Goal: Information Seeking & Learning: Learn about a topic

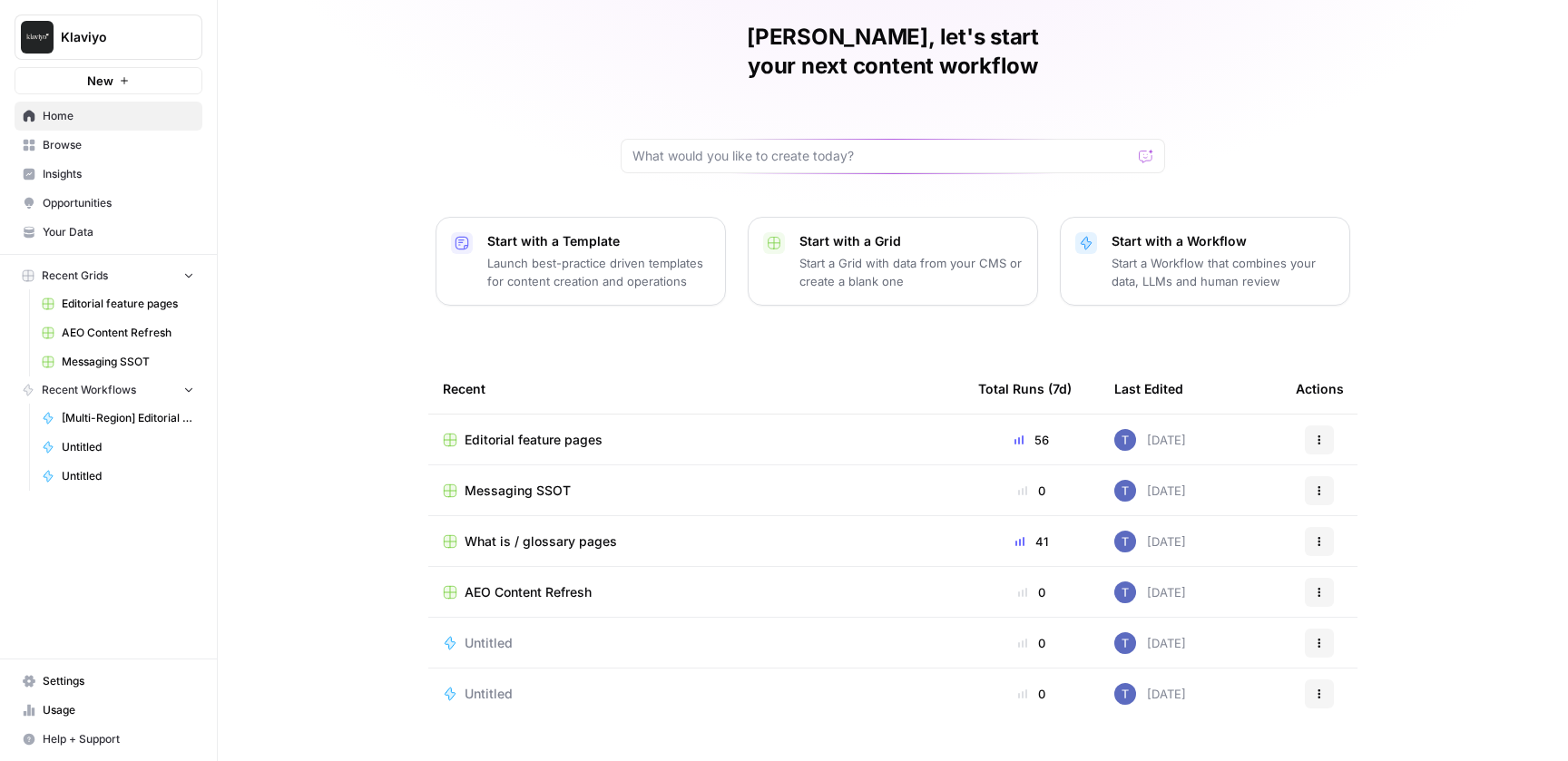
scroll to position [72, 0]
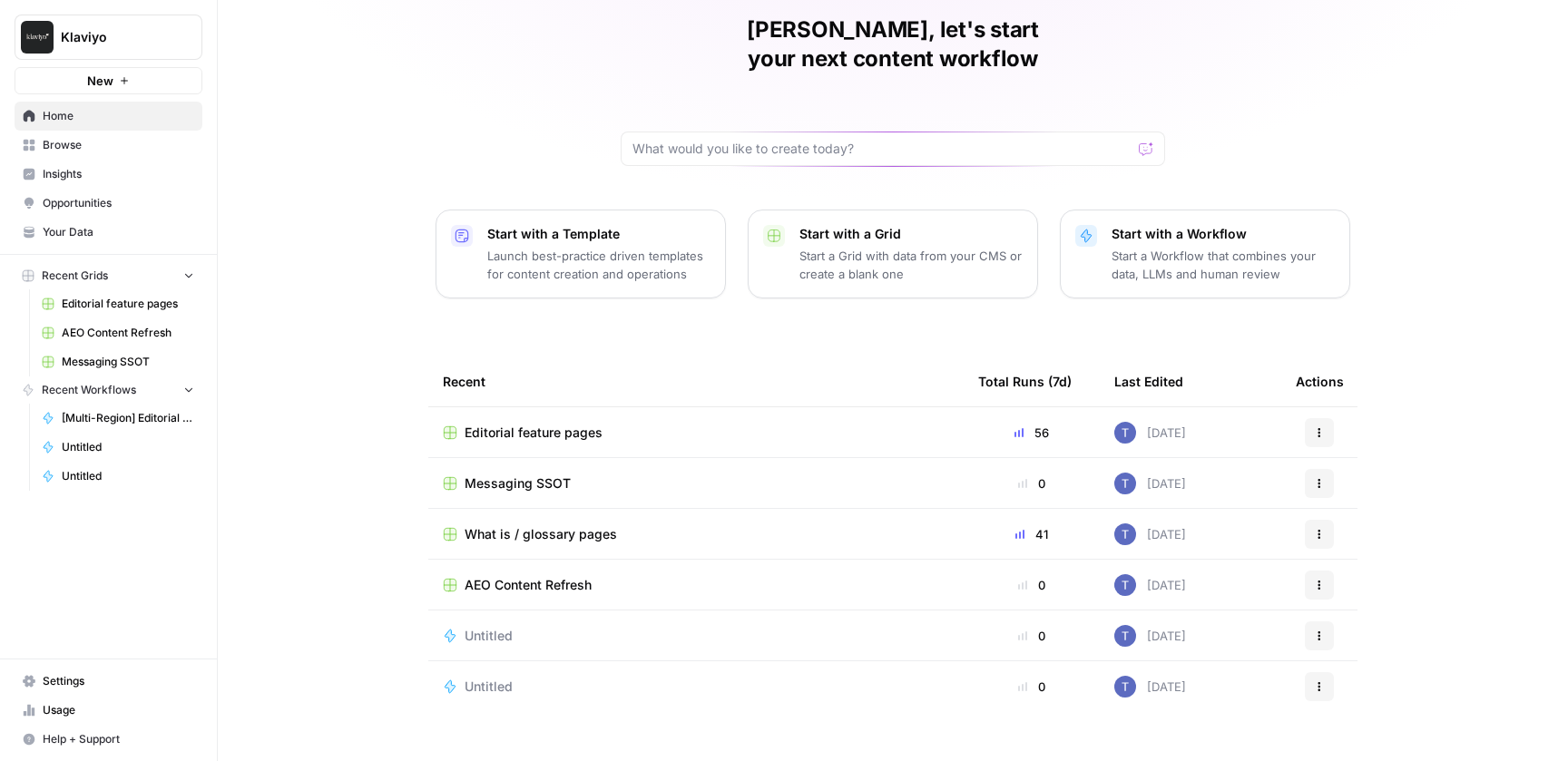
click at [572, 424] on span "Editorial feature pages" at bounding box center [533, 432] width 138 height 18
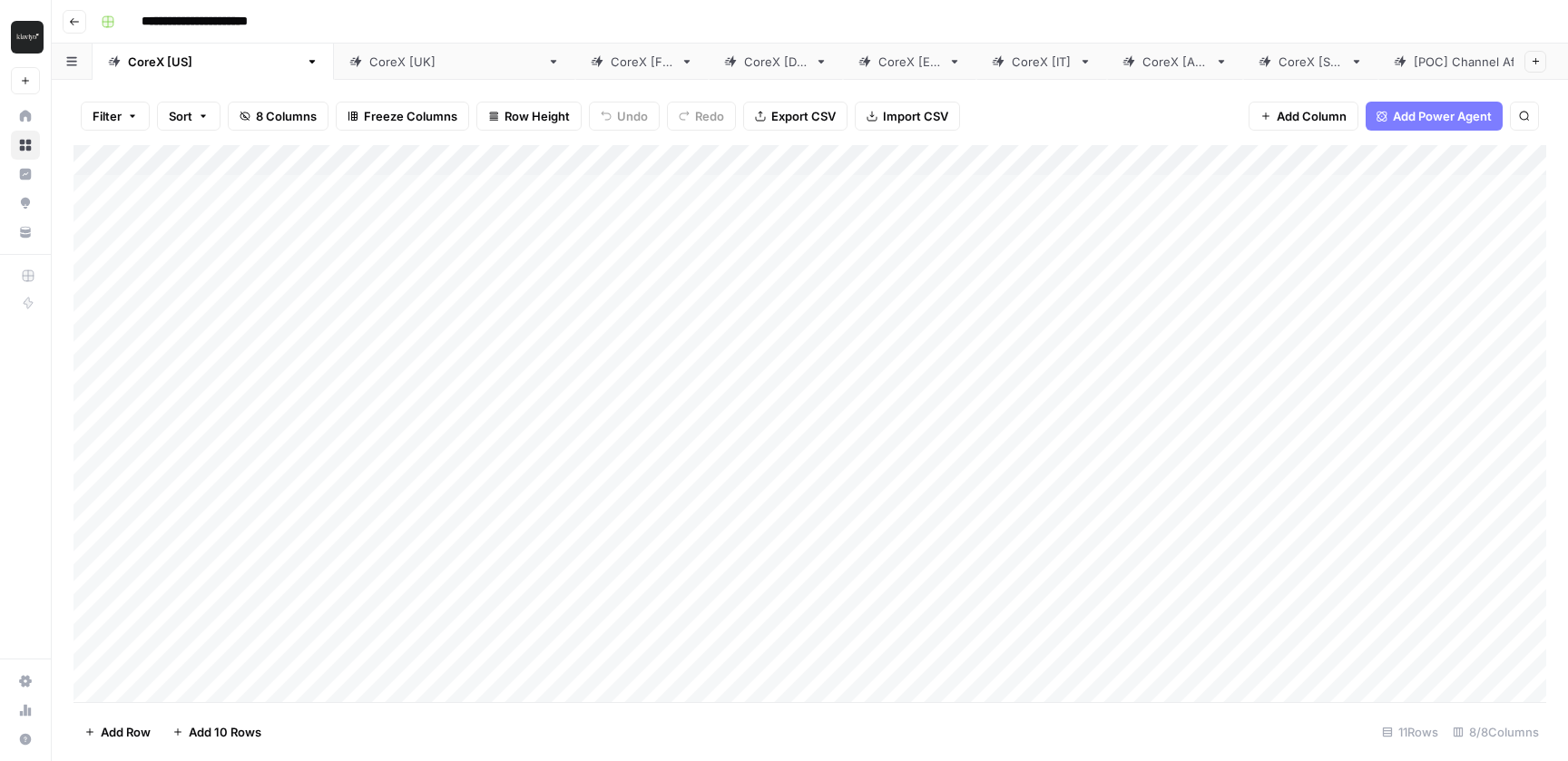
click at [75, 19] on icon "button" at bounding box center [74, 21] width 11 height 11
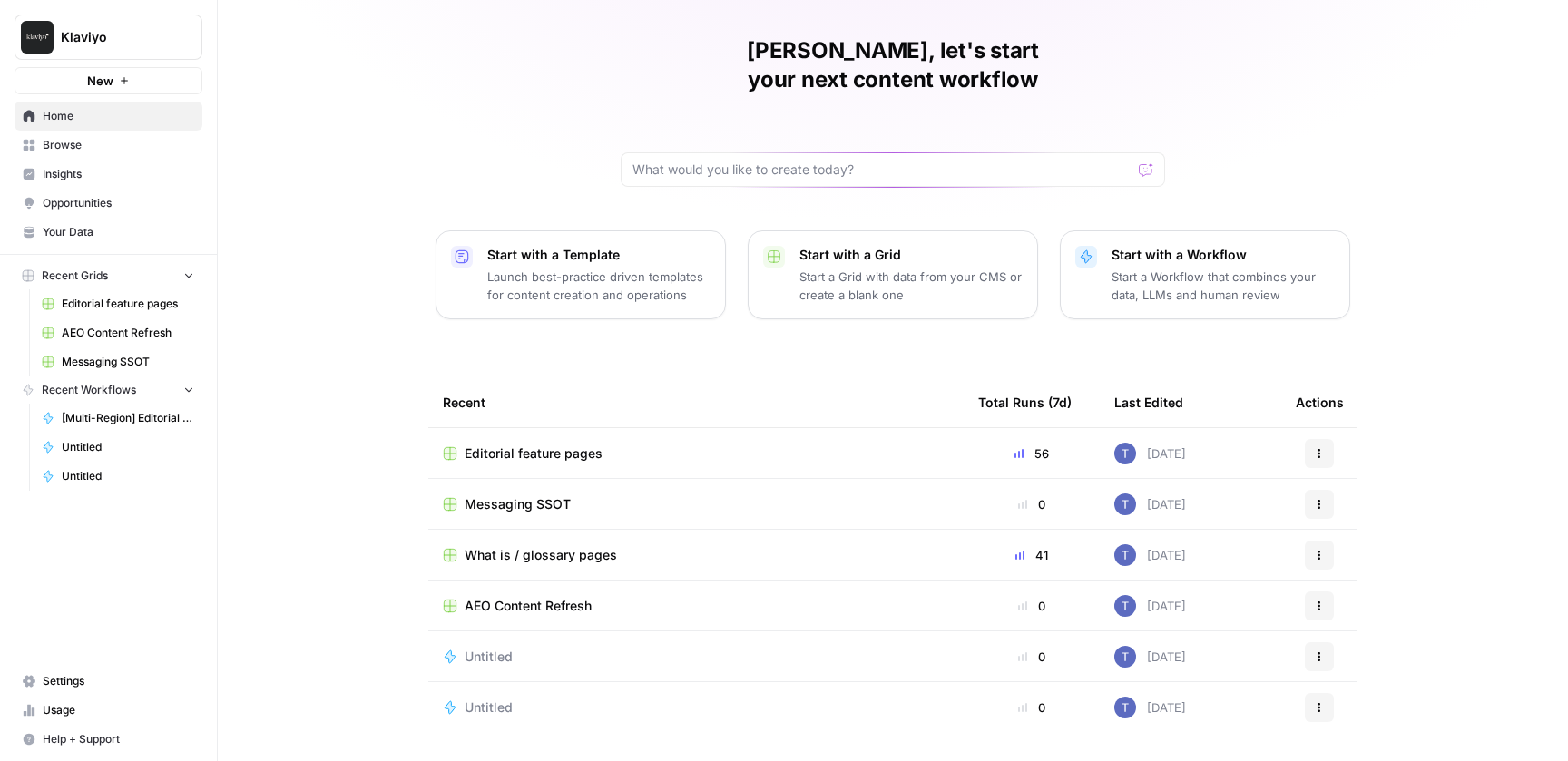
scroll to position [55, 0]
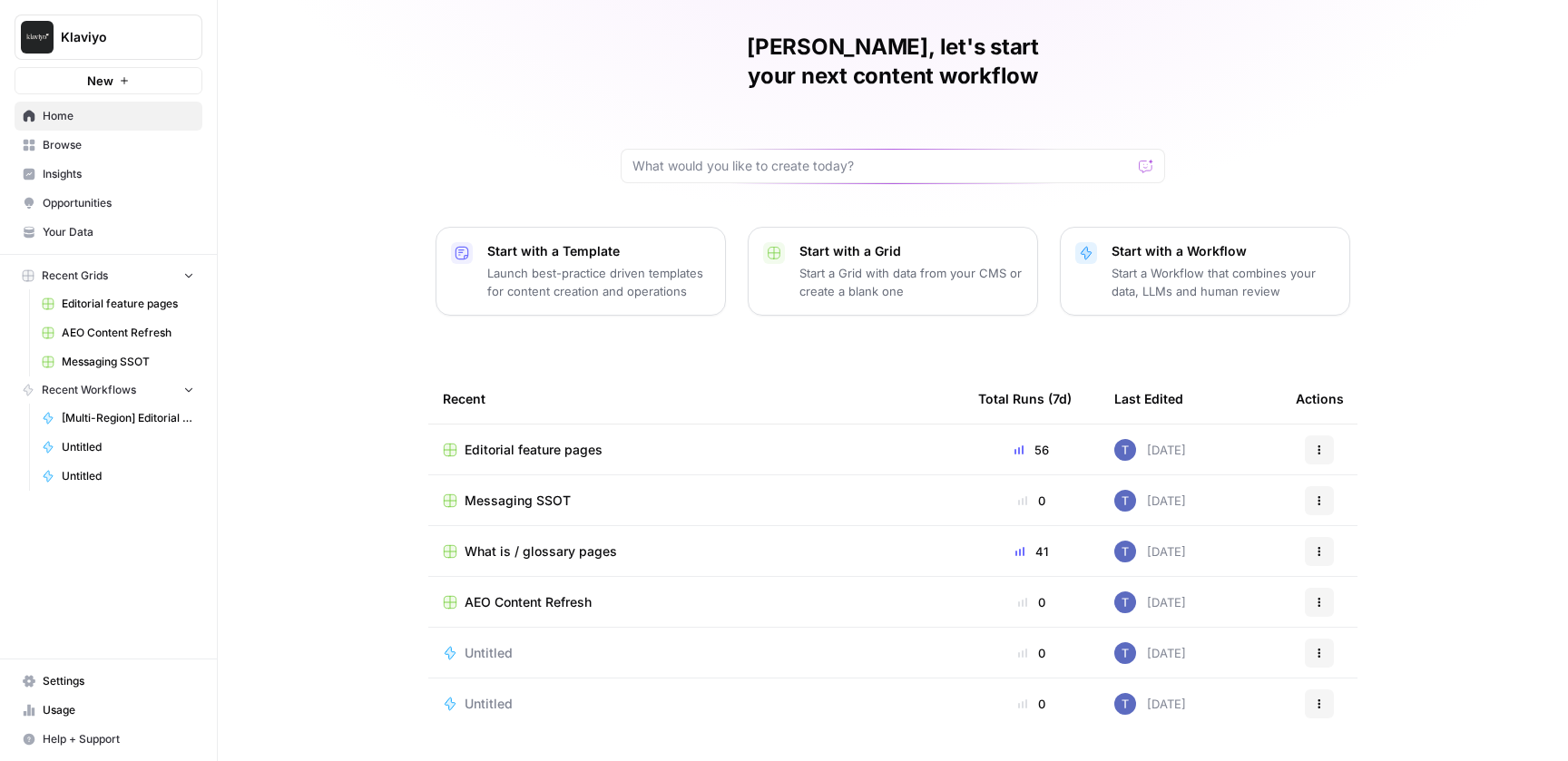
click at [585, 543] on span "What is / glossary pages" at bounding box center [540, 552] width 153 height 18
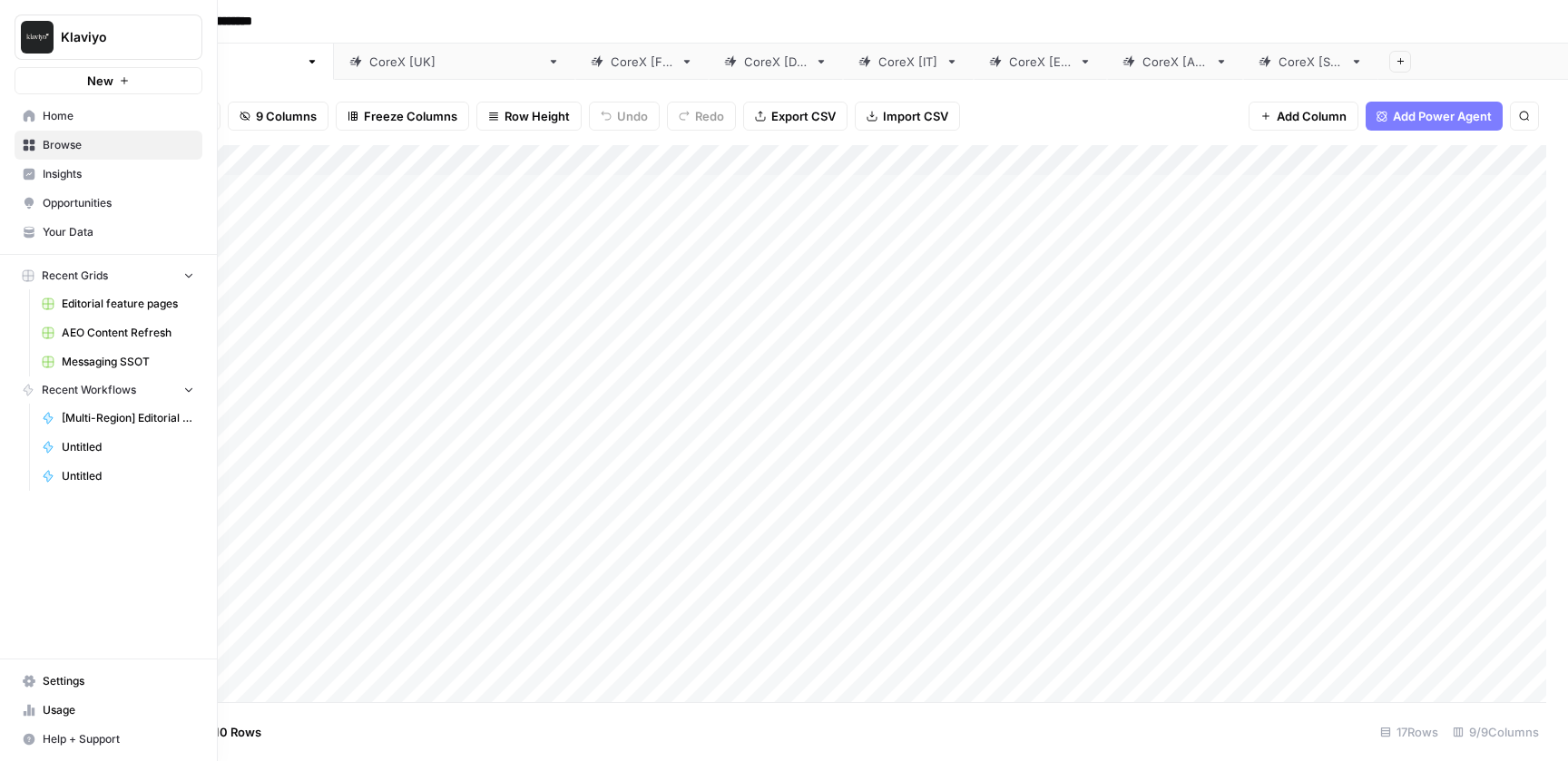
click at [96, 200] on span "Opportunities" at bounding box center [118, 203] width 152 height 16
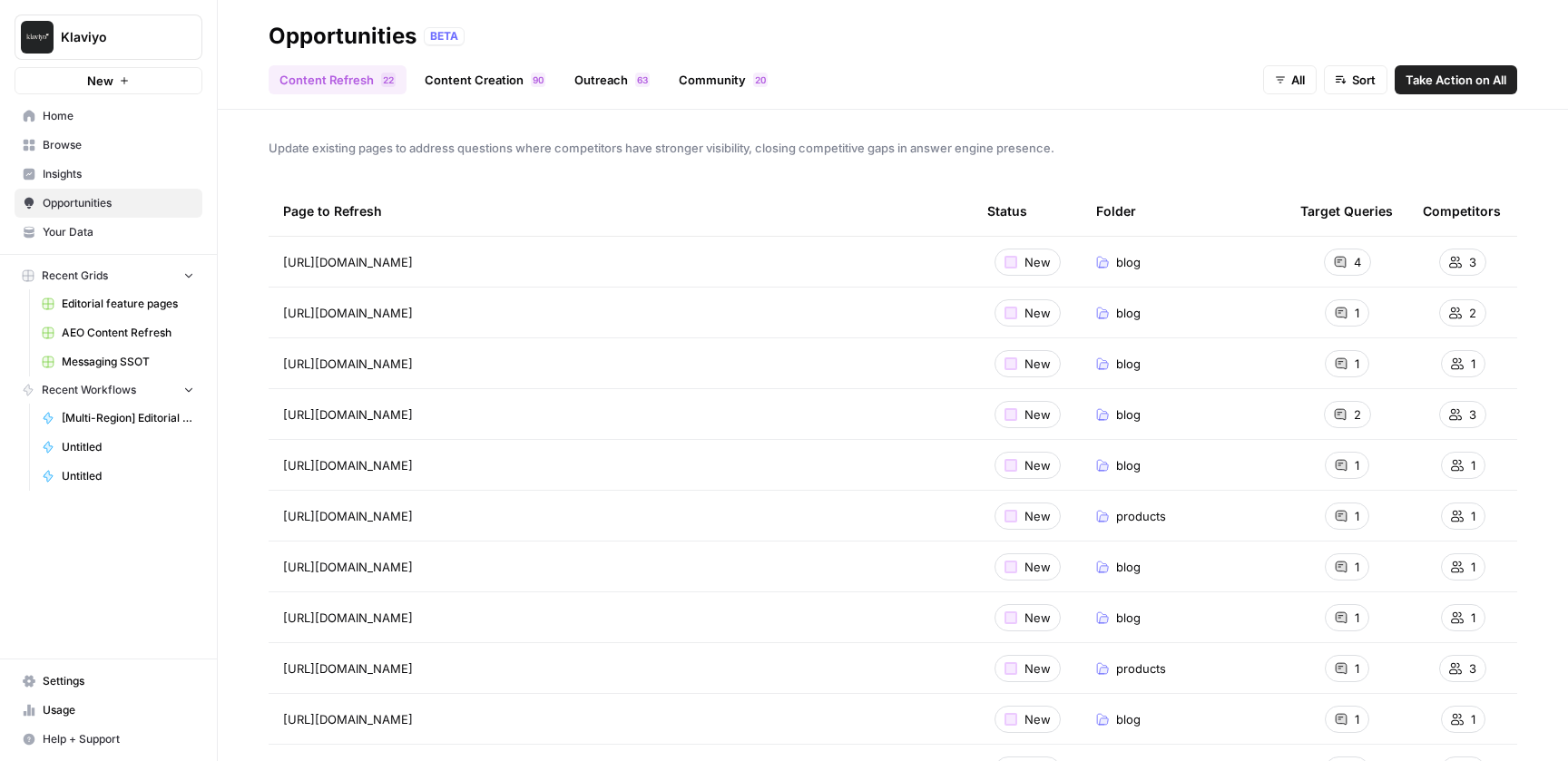
click at [92, 180] on span "Insights" at bounding box center [118, 174] width 152 height 16
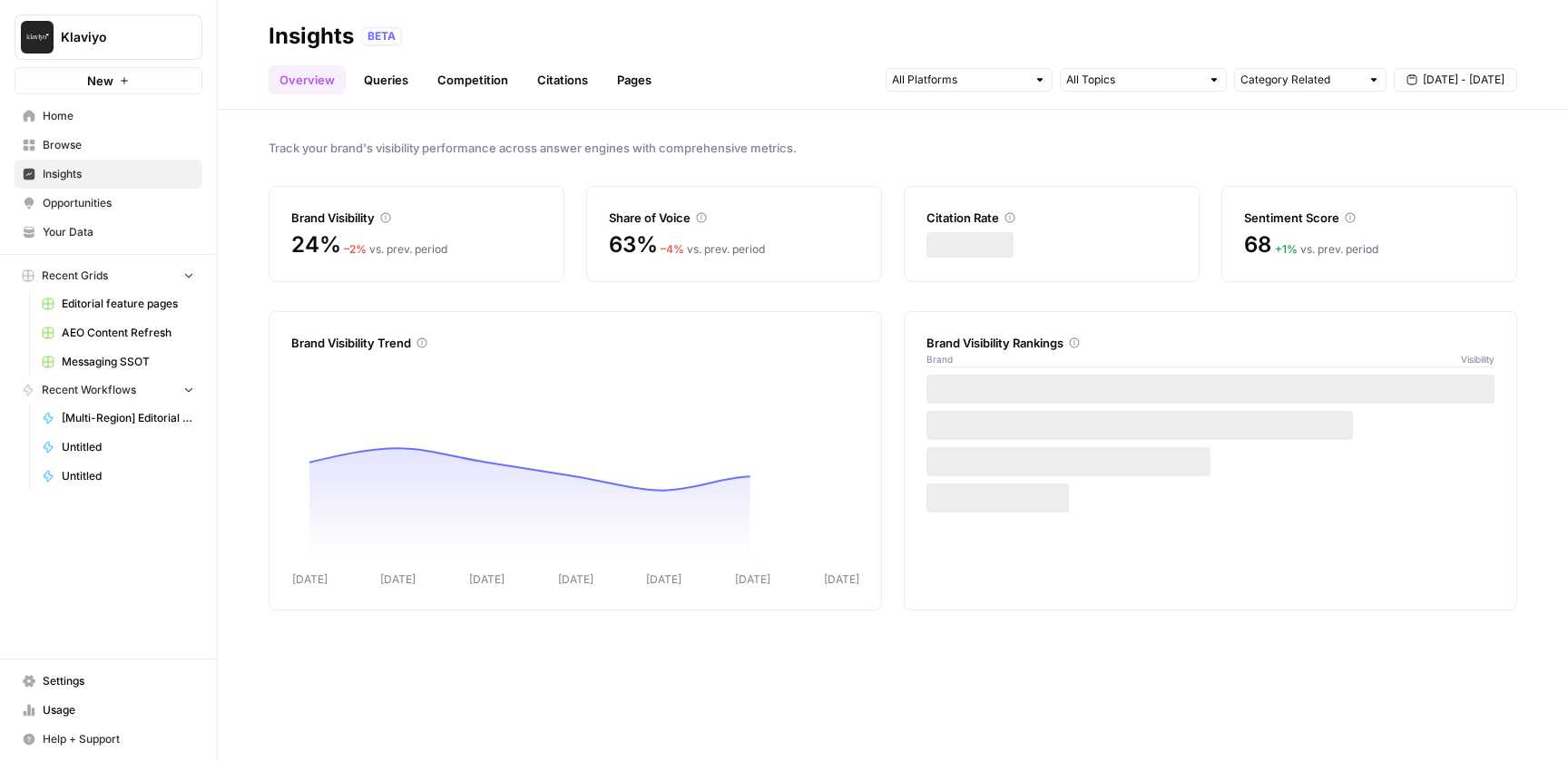
click at [389, 85] on link "Queries" at bounding box center [385, 80] width 66 height 29
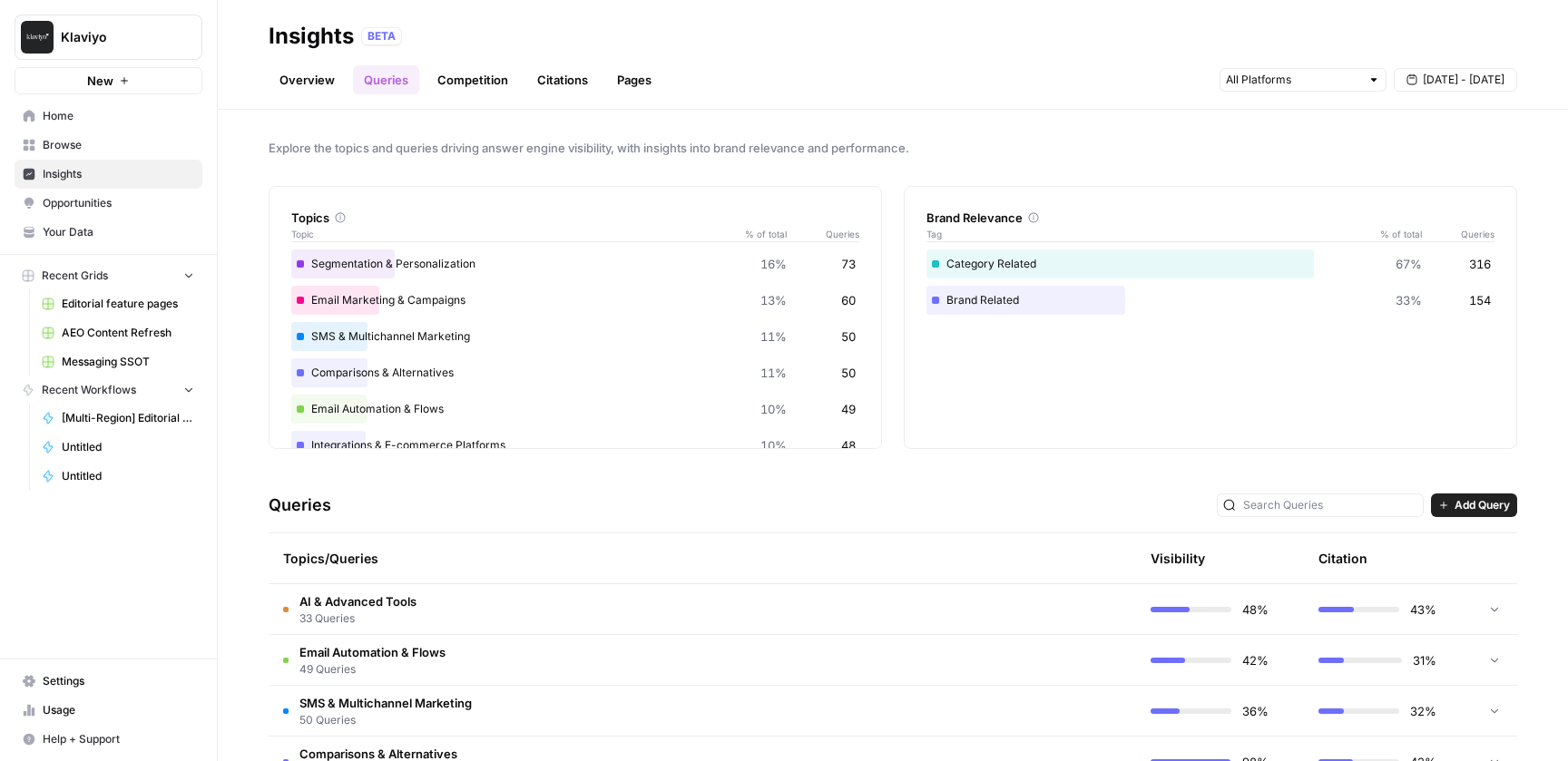
click at [485, 86] on link "Competition" at bounding box center [473, 80] width 92 height 29
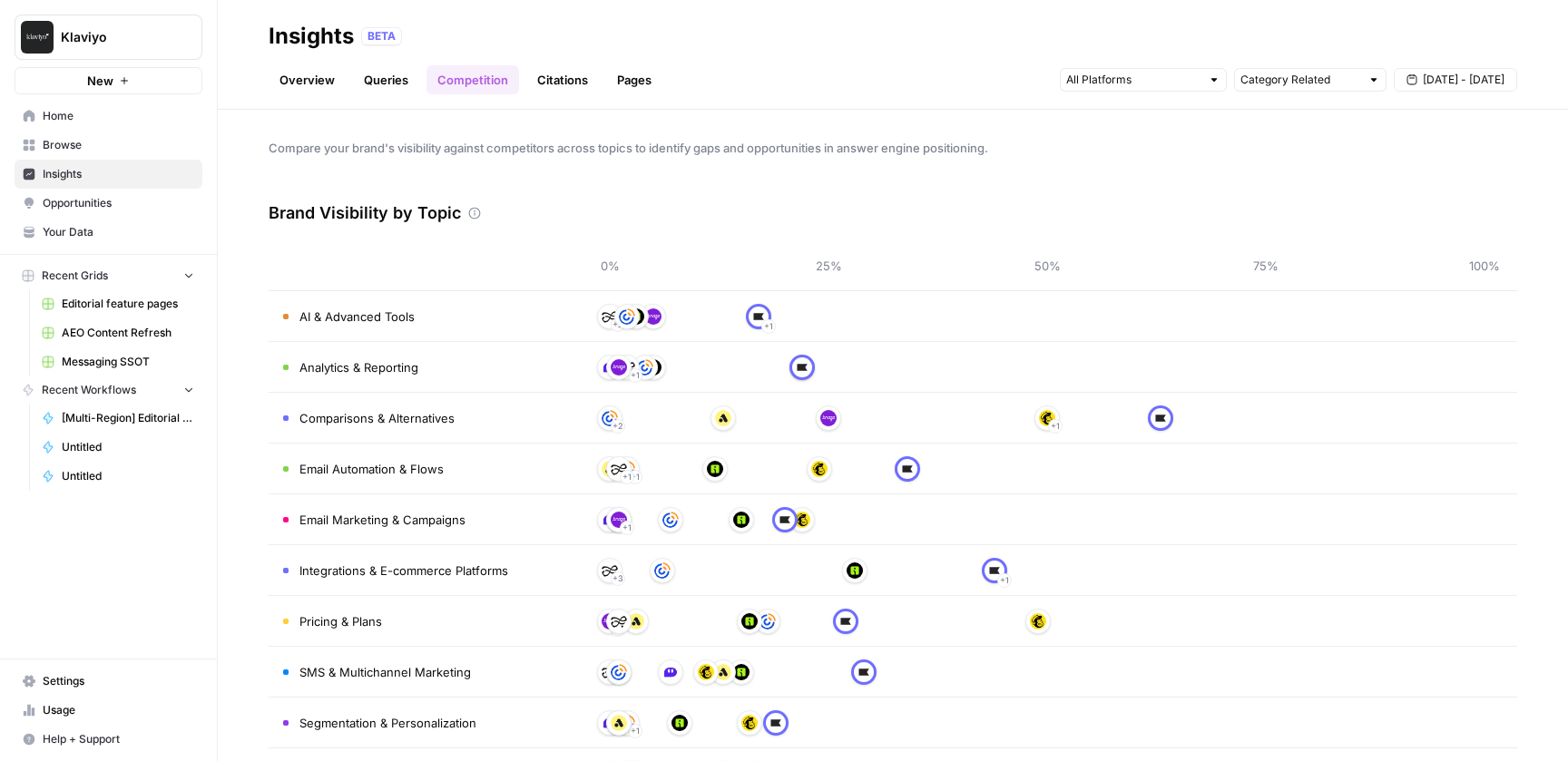
click at [549, 74] on link "Citations" at bounding box center [563, 80] width 73 height 29
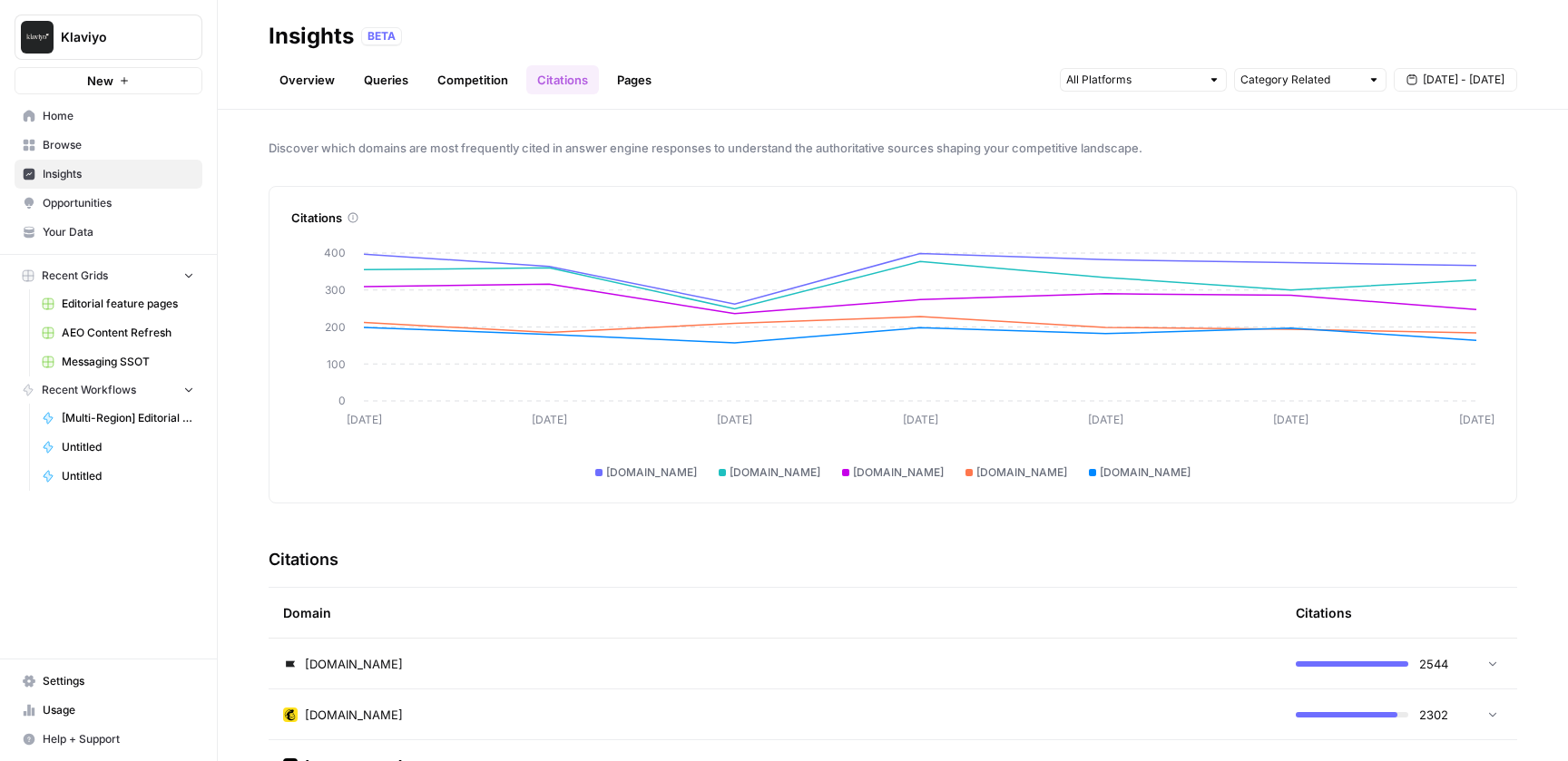
click at [309, 84] on link "Overview" at bounding box center [307, 80] width 77 height 29
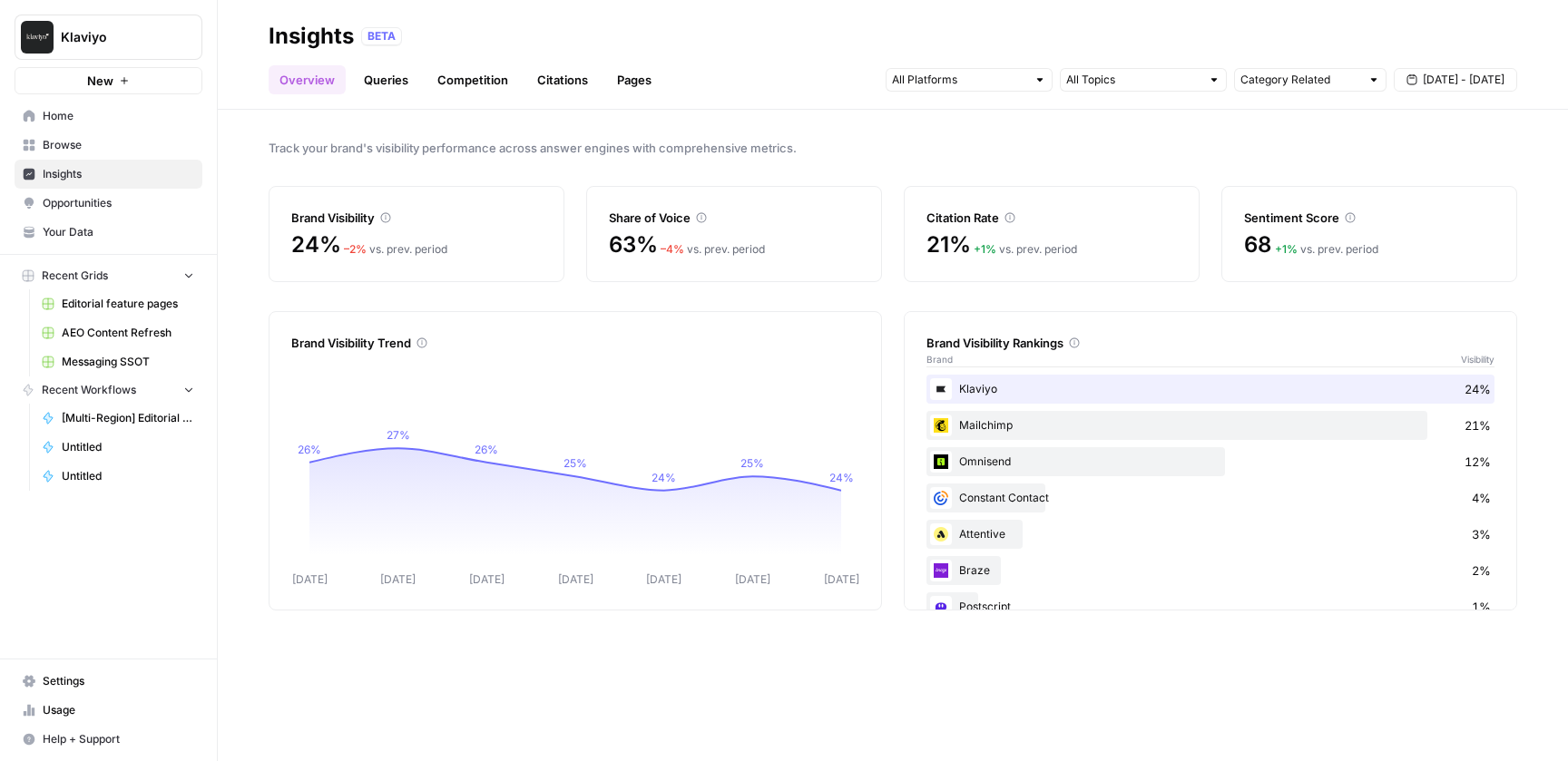
click at [378, 87] on link "Queries" at bounding box center [385, 80] width 66 height 29
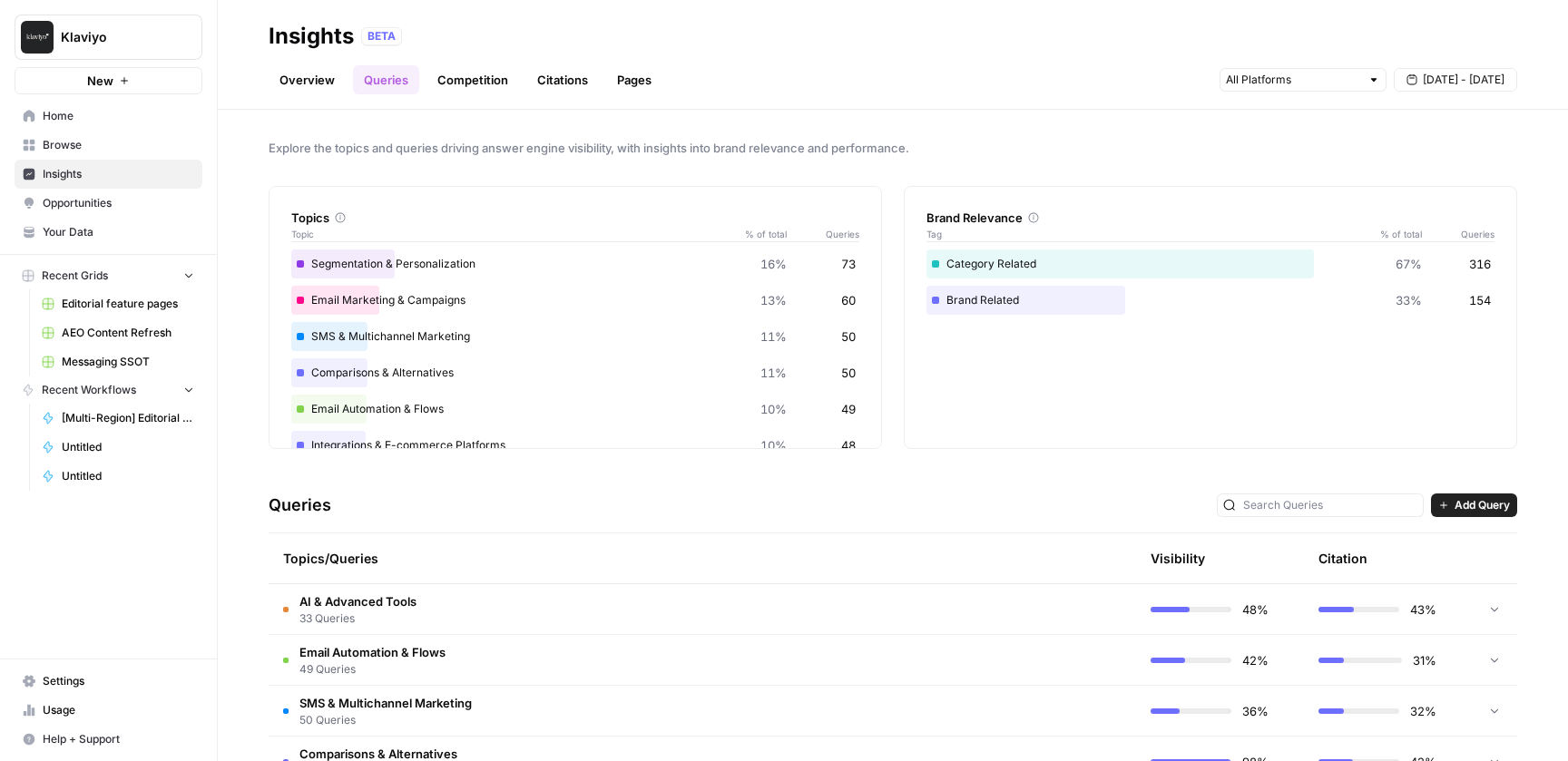
click at [138, 205] on span "Opportunities" at bounding box center [118, 203] width 152 height 16
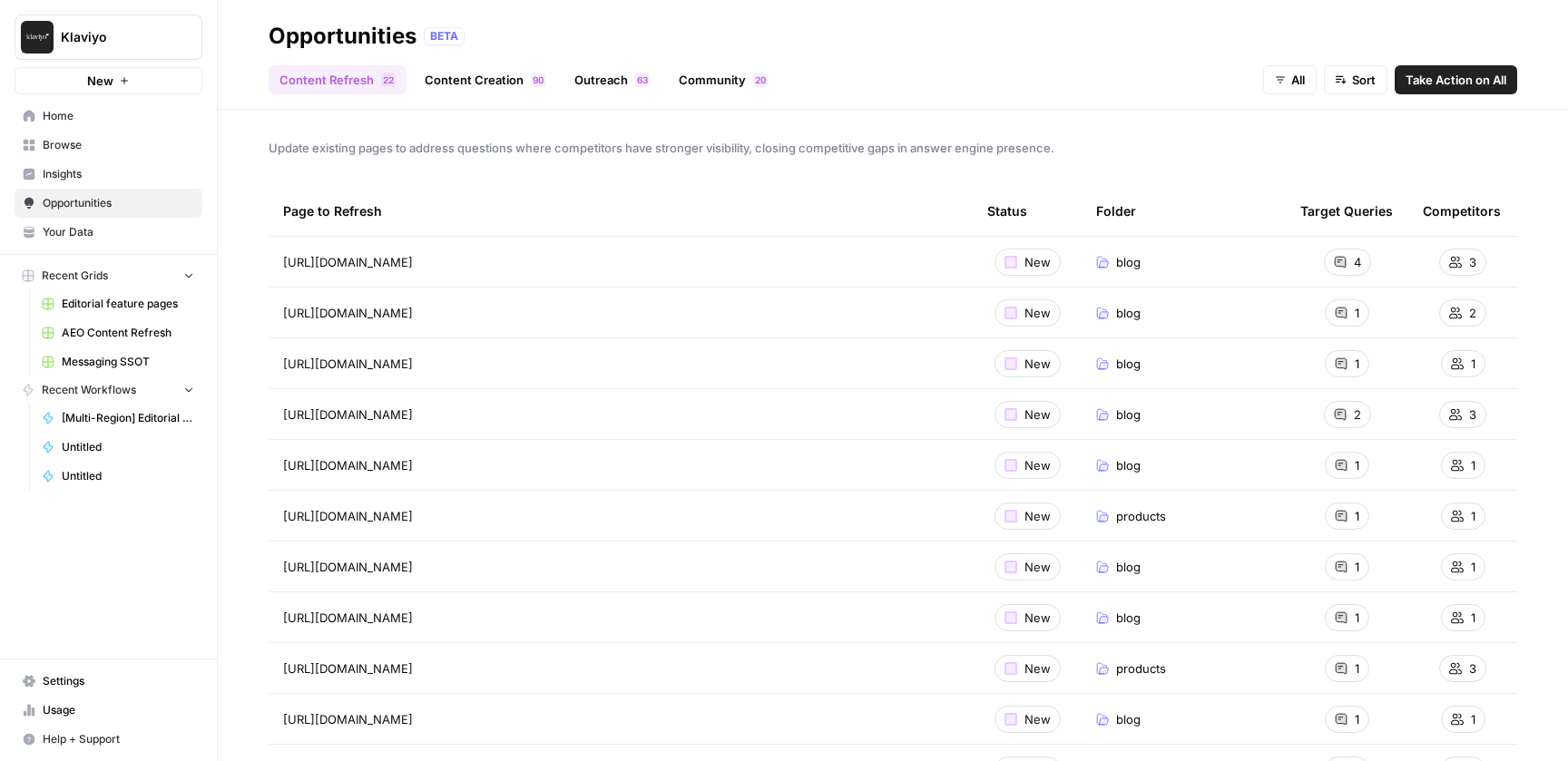
click at [718, 79] on link "Community 0 2" at bounding box center [723, 80] width 110 height 29
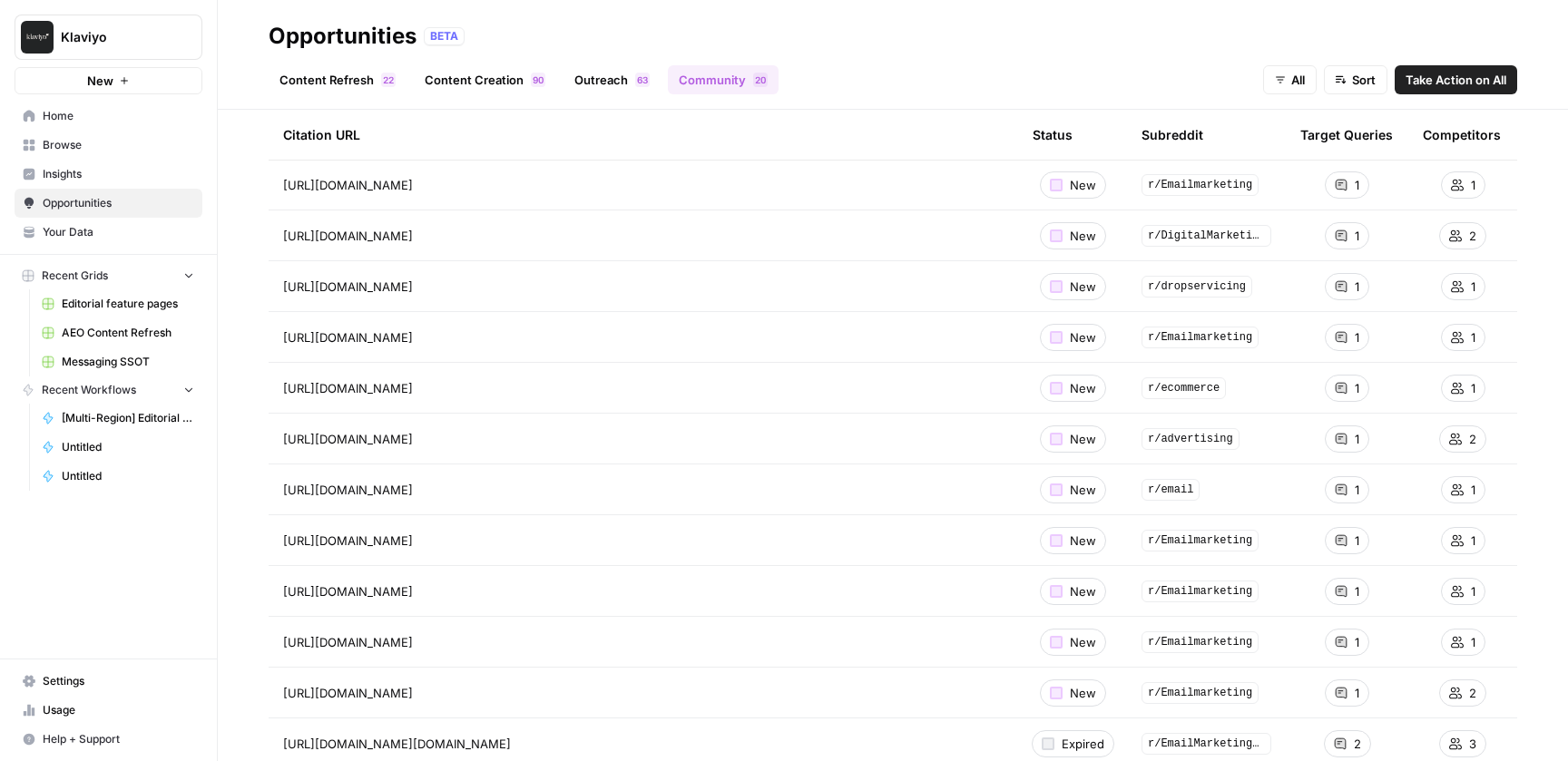
scroll to position [70, 0]
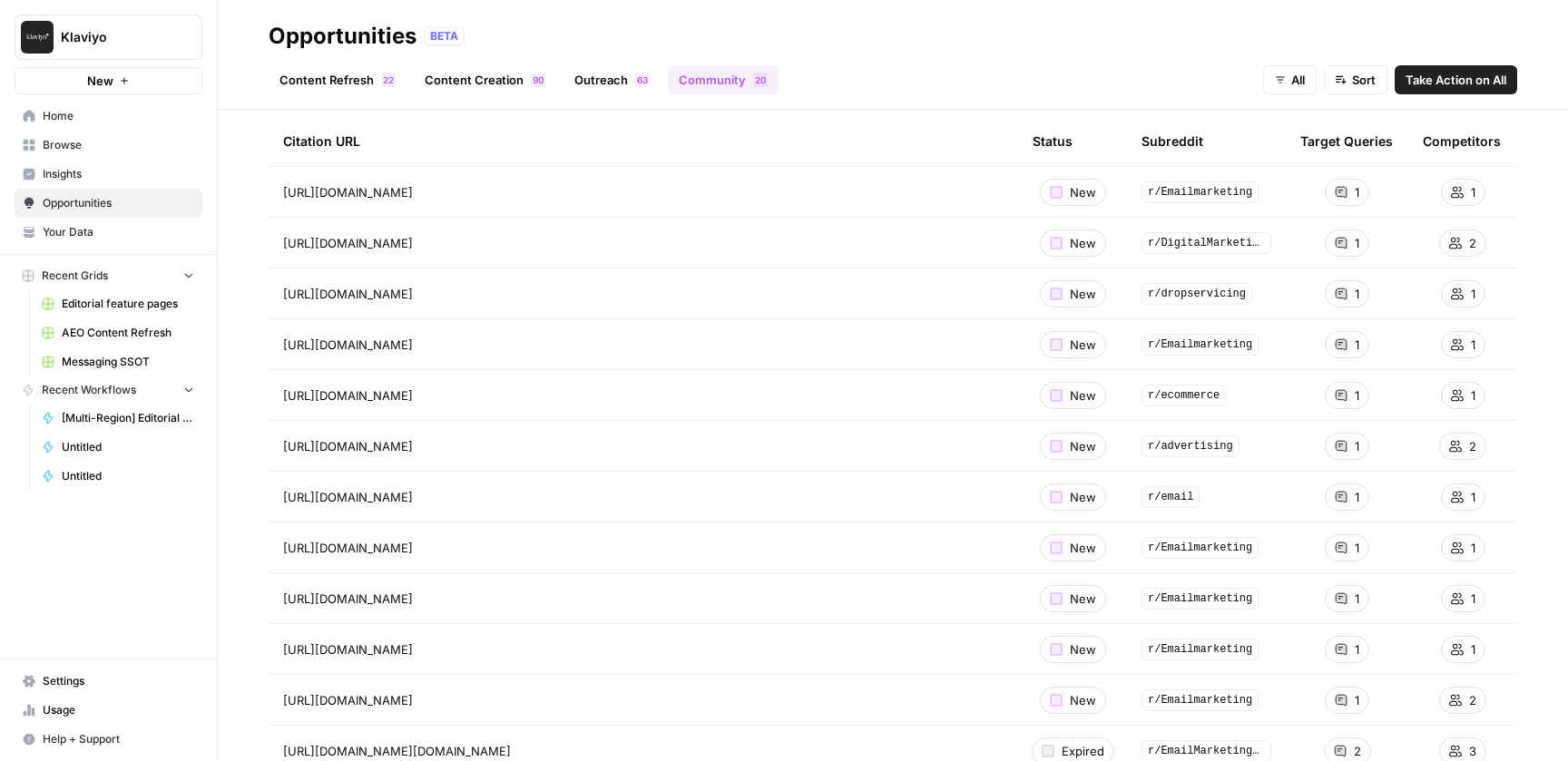
click at [124, 177] on span "Insights" at bounding box center [118, 174] width 152 height 16
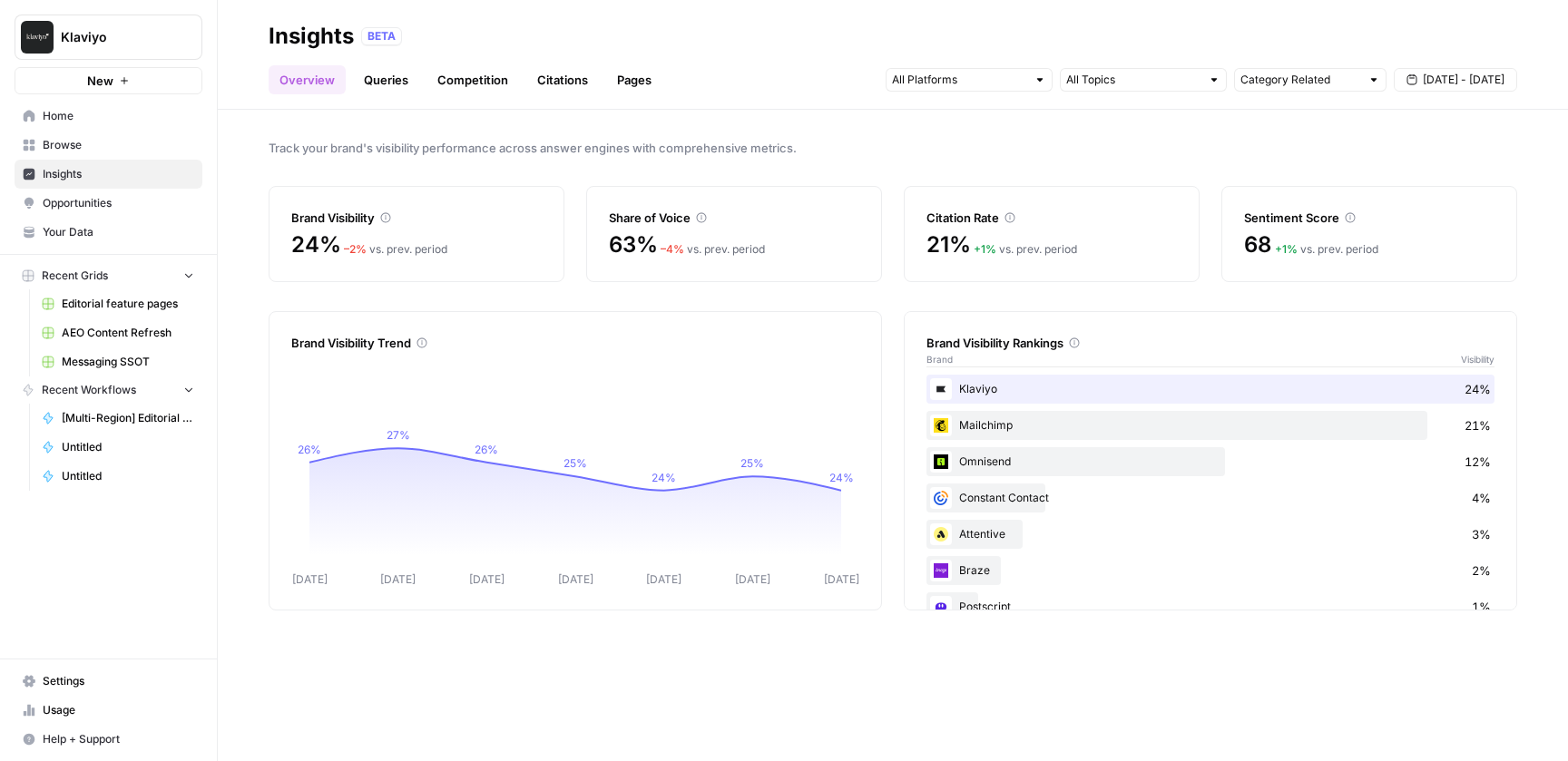
click at [561, 83] on link "Citations" at bounding box center [563, 80] width 73 height 29
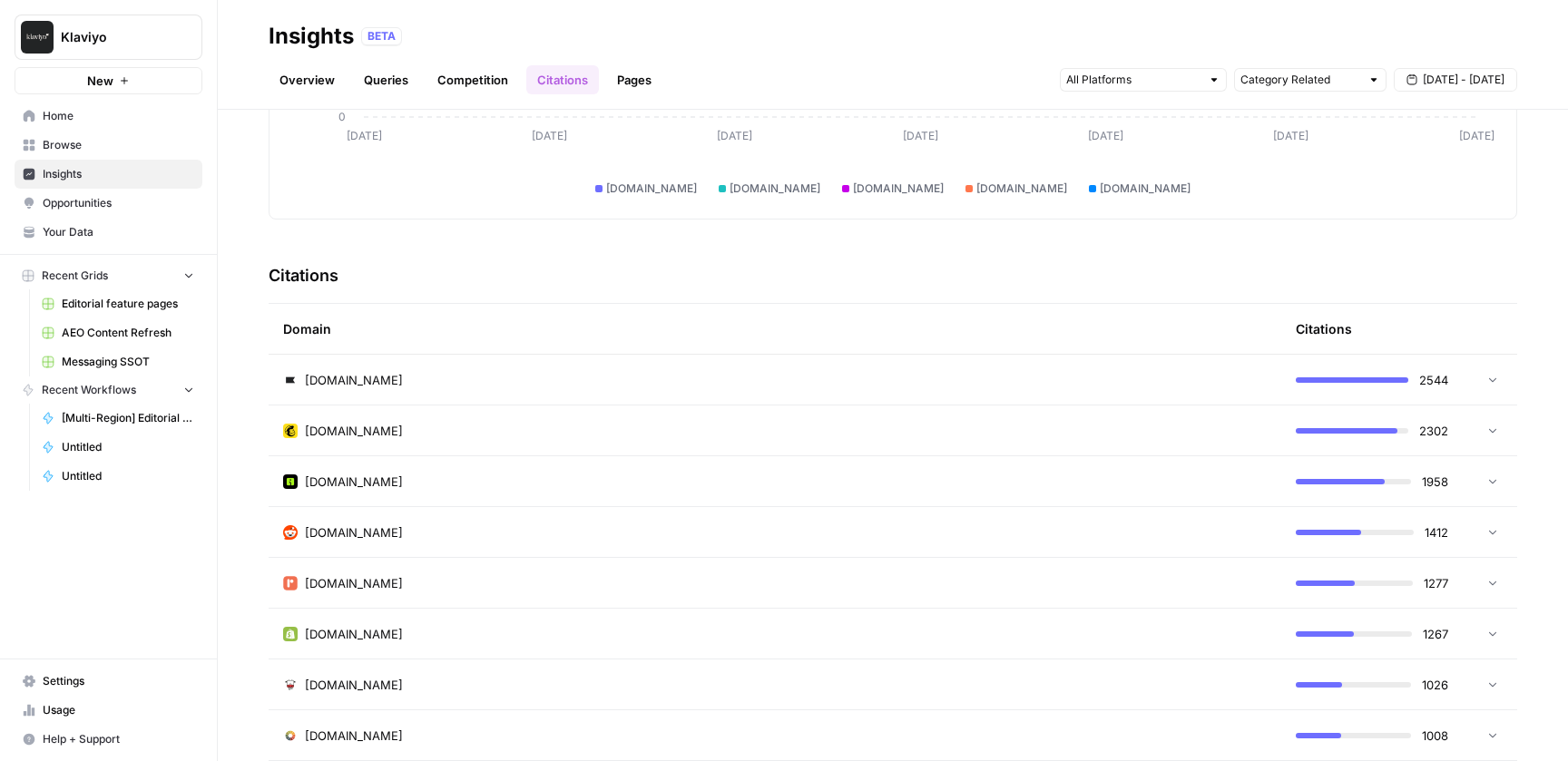
scroll to position [298, 0]
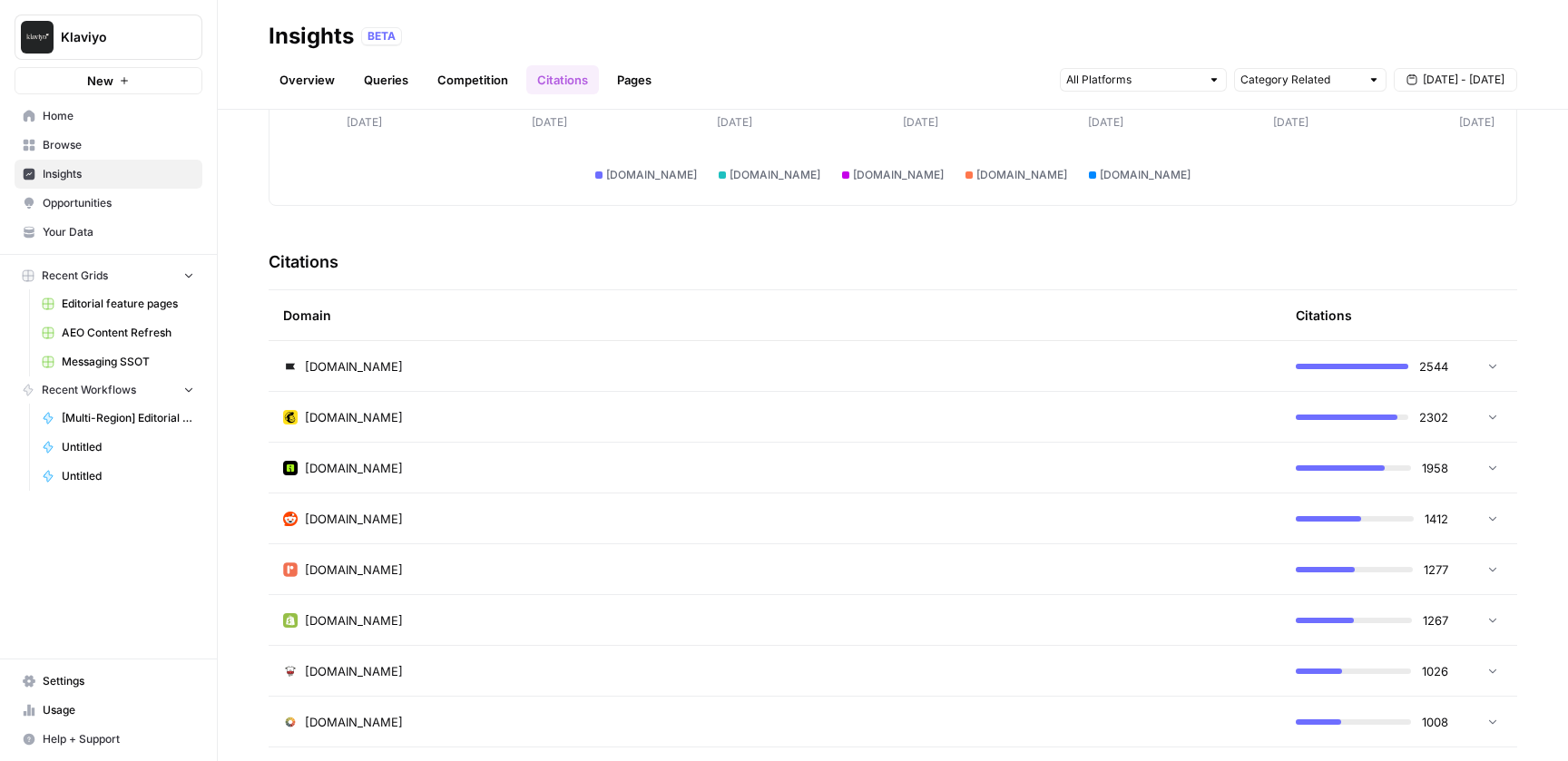
click at [1138, 522] on div "reddit.com" at bounding box center [775, 519] width 984 height 18
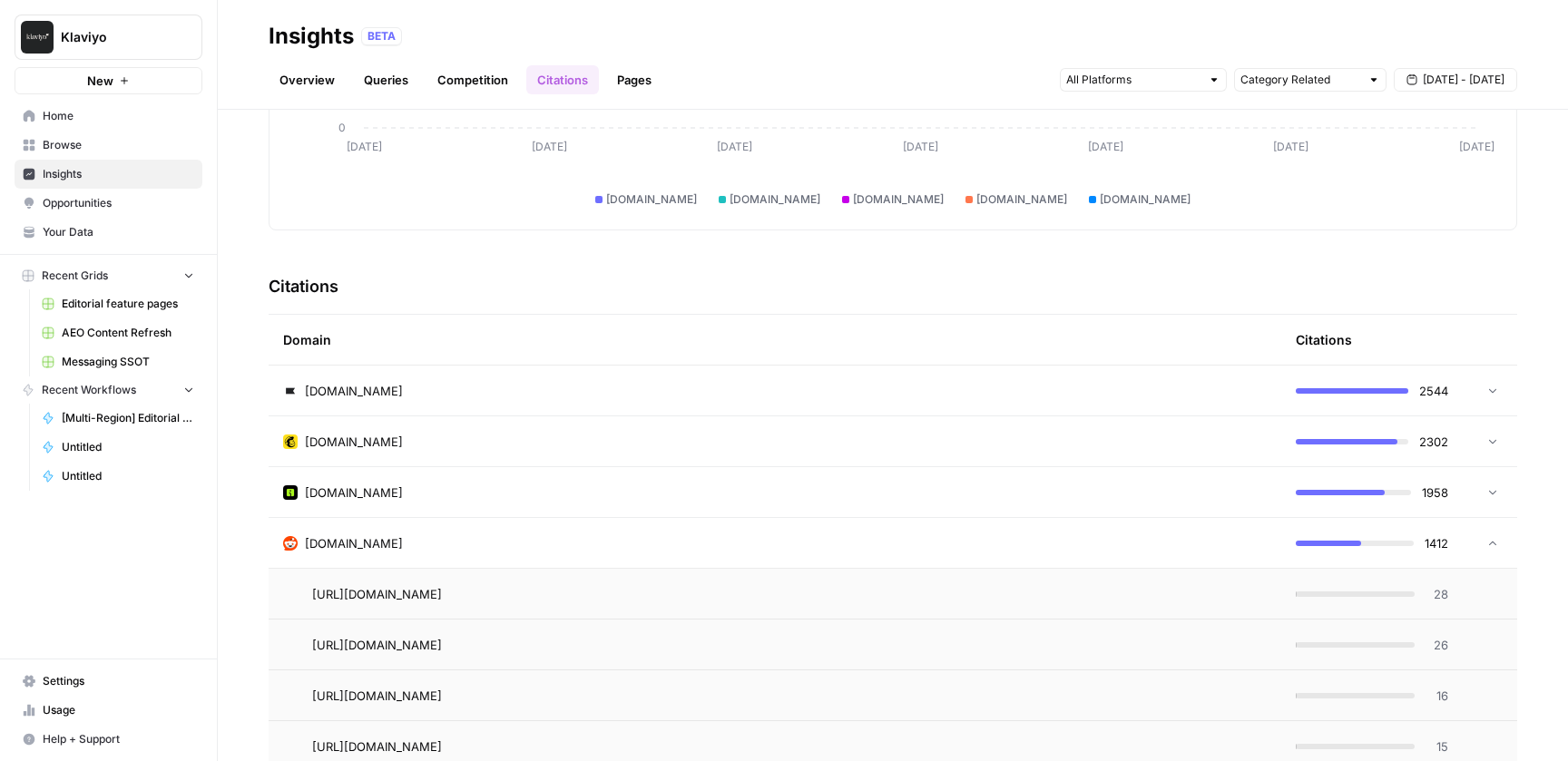
scroll to position [269, 0]
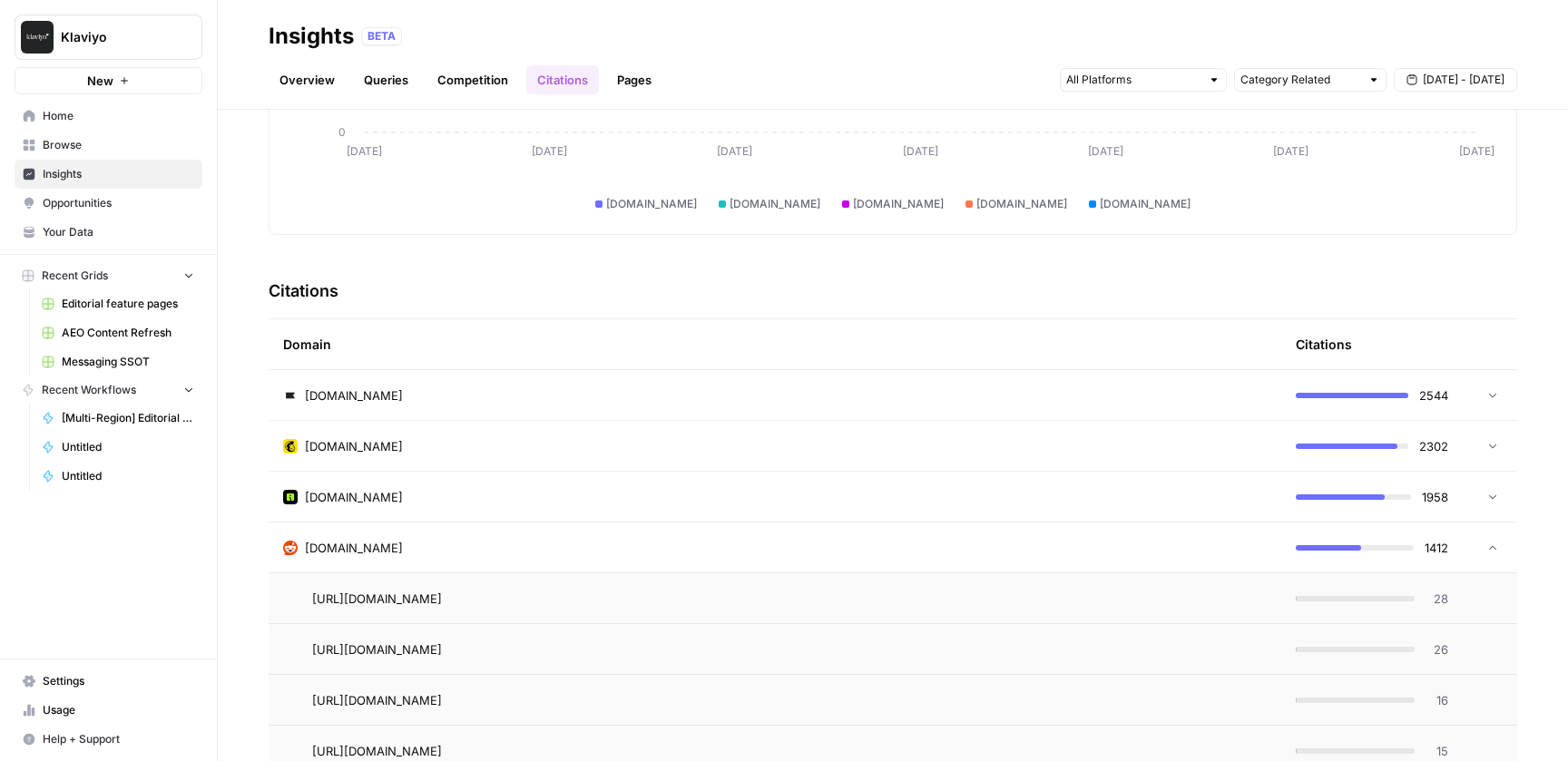
click at [1145, 553] on div "reddit.com" at bounding box center [775, 548] width 984 height 18
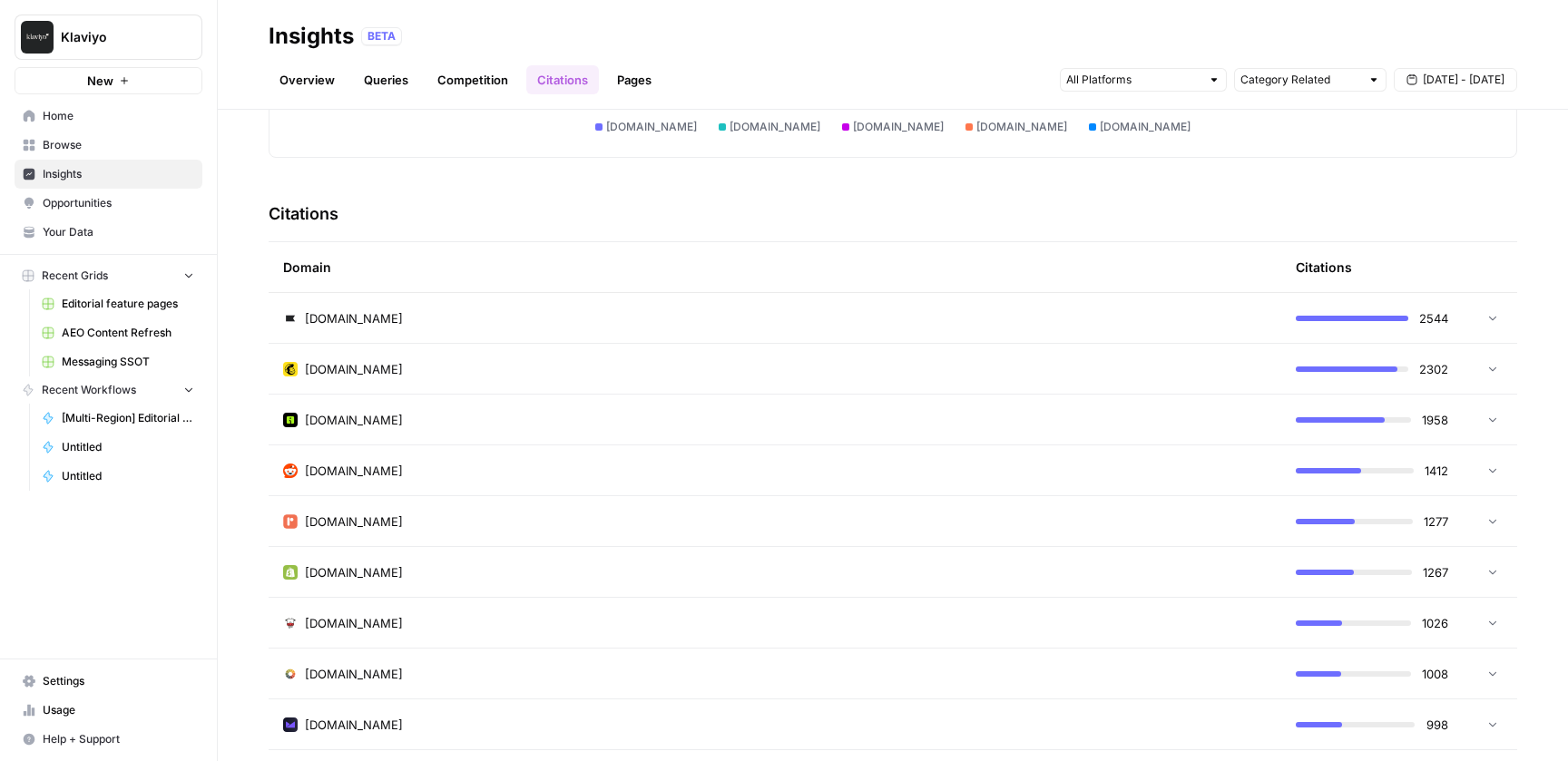
scroll to position [318, 0]
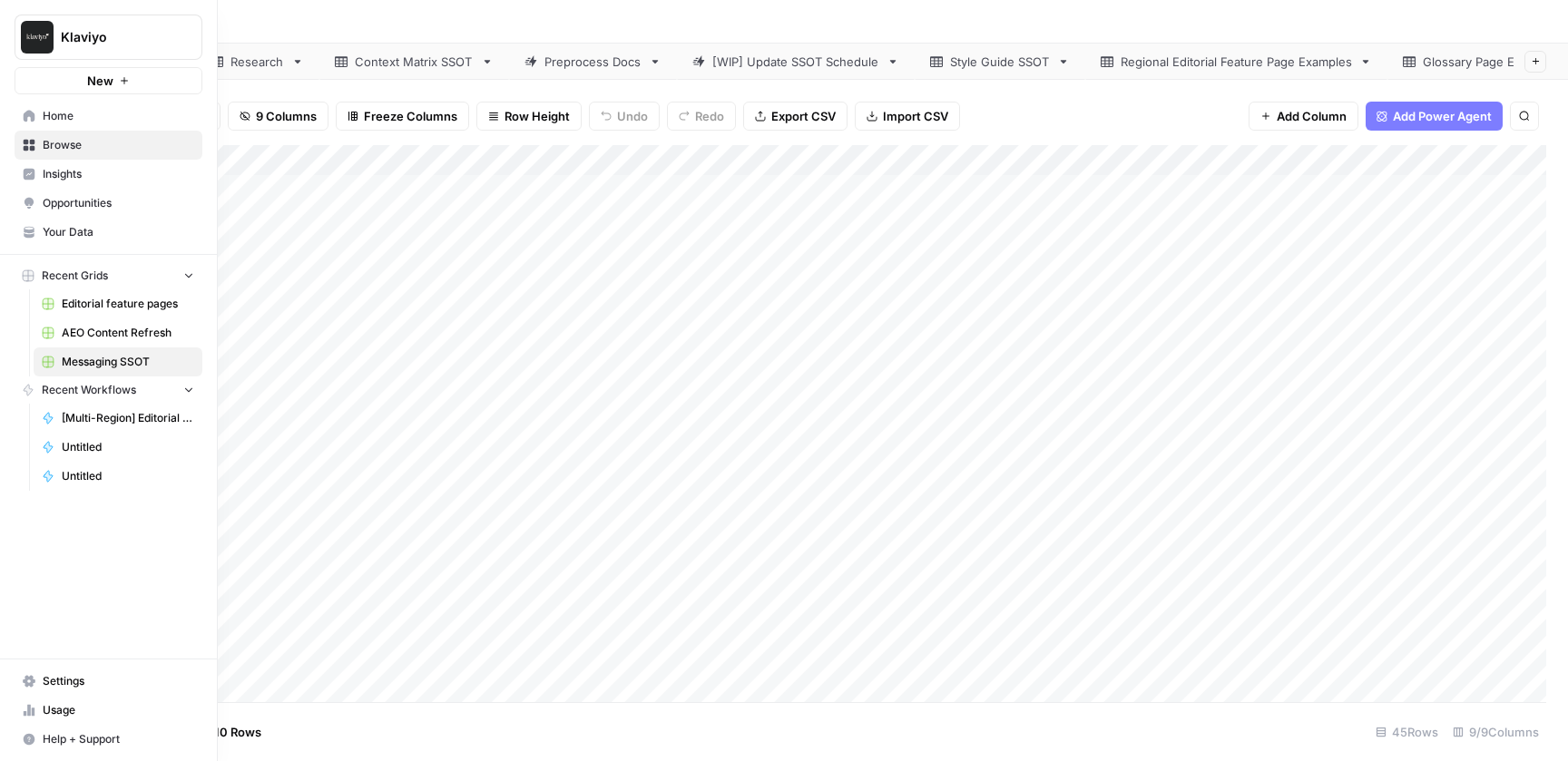
click at [35, 112] on icon at bounding box center [29, 115] width 12 height 12
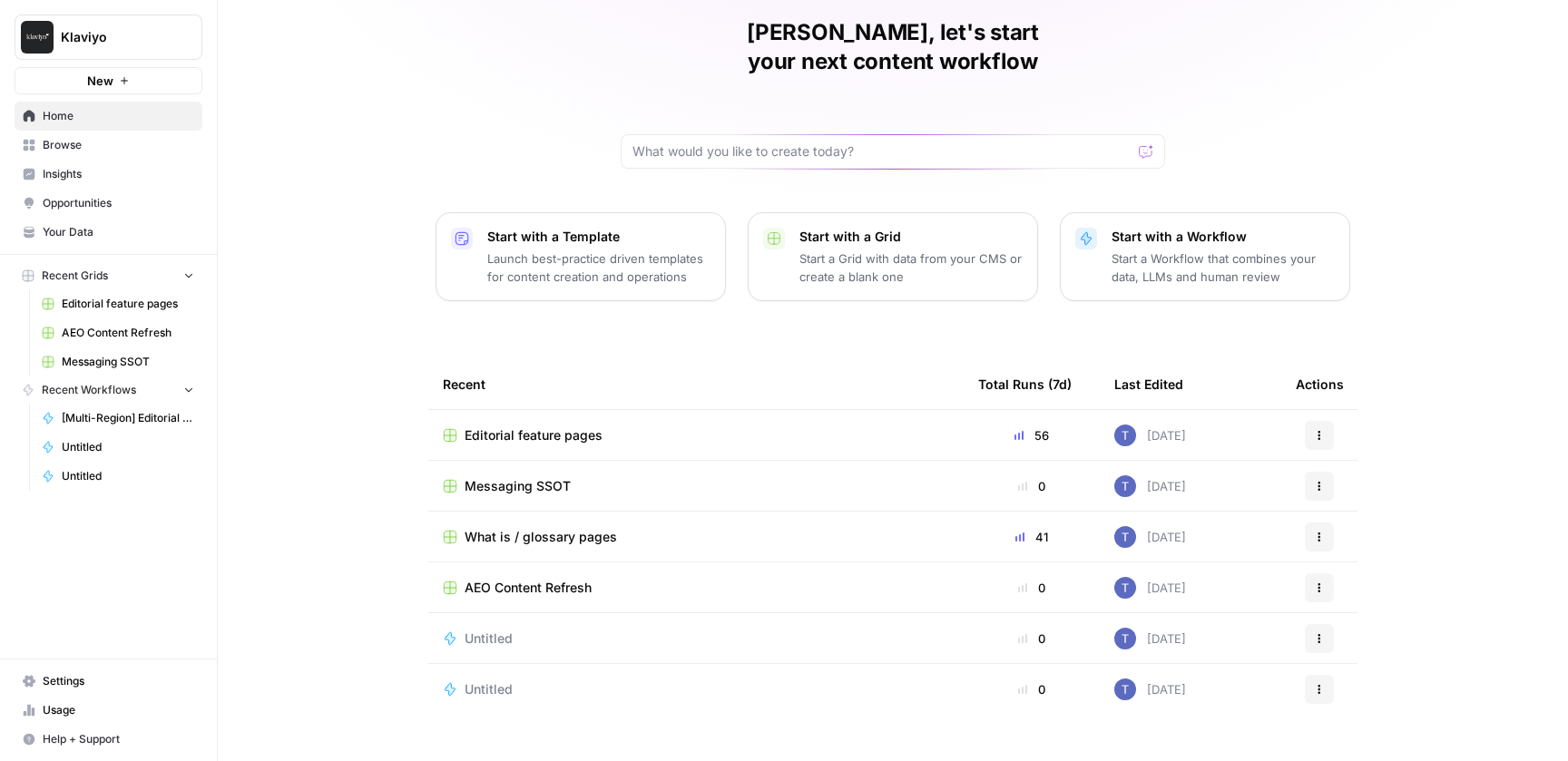
scroll to position [73, 0]
